Goal: Check status: Check status

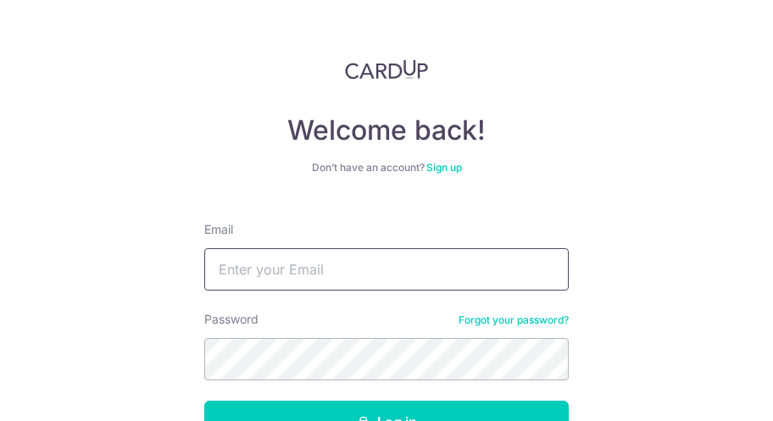
click at [348, 271] on input "Email" at bounding box center [386, 269] width 365 height 42
type input "[EMAIL_ADDRESS][DOMAIN_NAME]"
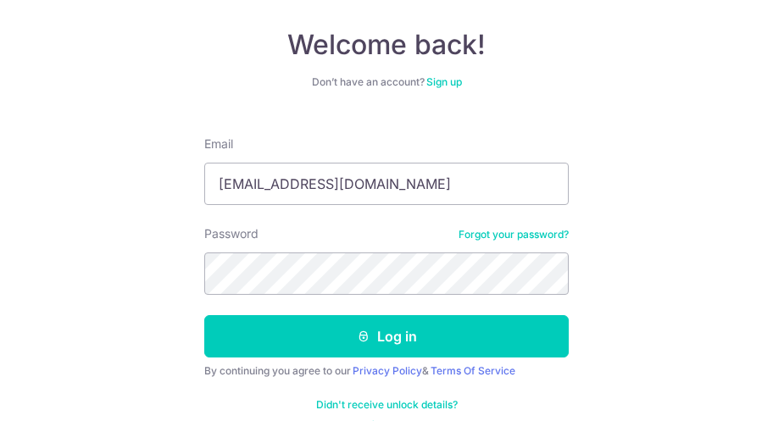
scroll to position [117, 0]
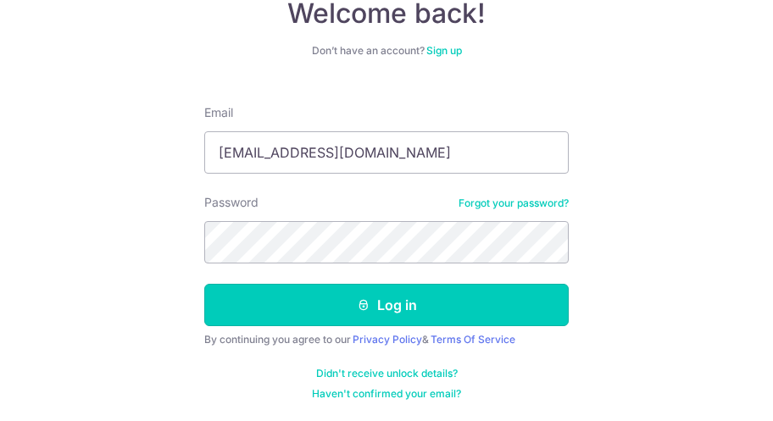
click at [366, 318] on button "Log in" at bounding box center [386, 305] width 365 height 42
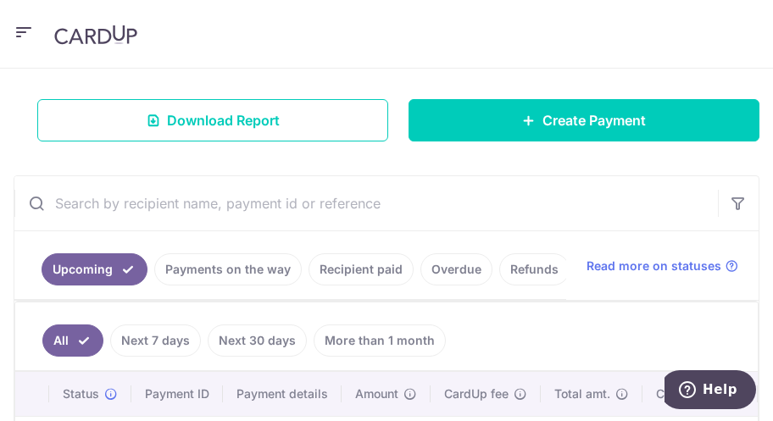
scroll to position [339, 0]
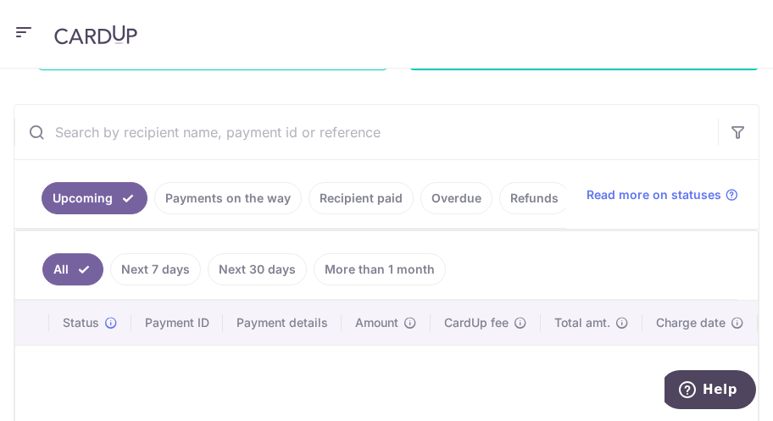
click at [239, 206] on link "Payments on the way" at bounding box center [228, 198] width 148 height 32
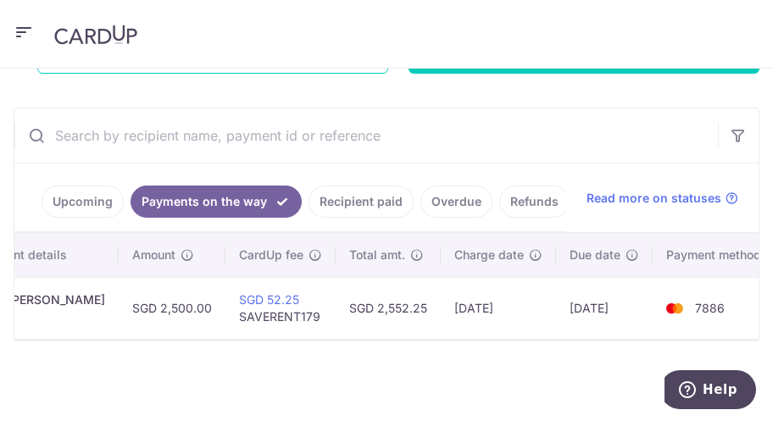
scroll to position [0, 0]
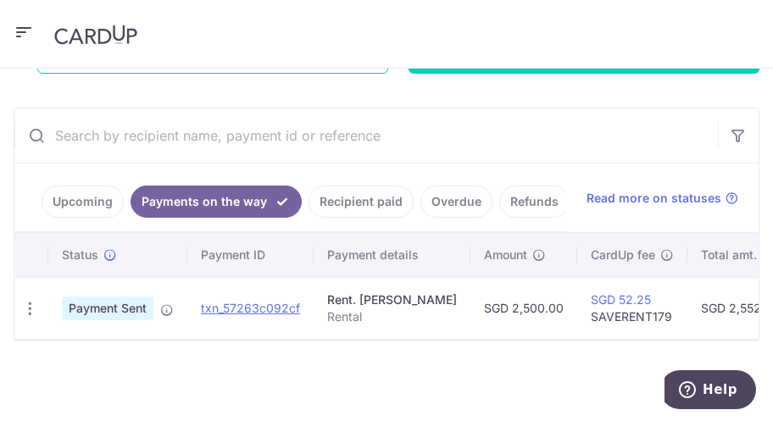
click at [386, 198] on link "Recipient paid" at bounding box center [361, 202] width 105 height 32
